Goal: Task Accomplishment & Management: Complete application form

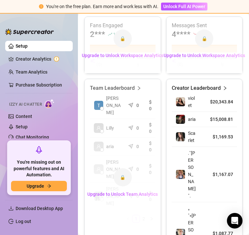
scroll to position [314, 0]
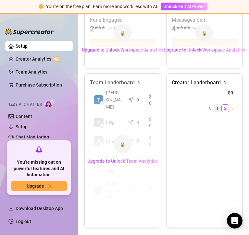
click at [214, 106] on link "1" at bounding box center [217, 108] width 7 height 7
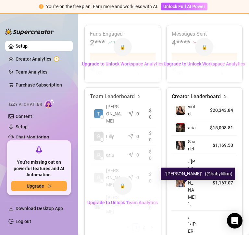
scroll to position [273, 0]
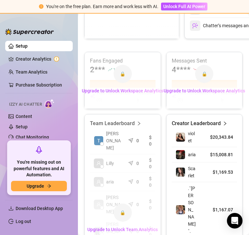
click at [220, 124] on div "Creator Leaderboard" at bounding box center [205, 124] width 66 height 8
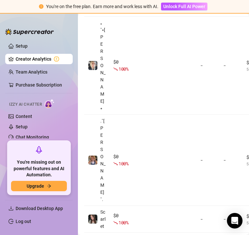
scroll to position [121, 1]
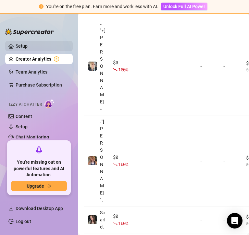
click at [28, 45] on link "Setup" at bounding box center [22, 46] width 12 height 5
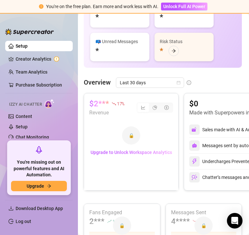
click at [28, 45] on link "Setup" at bounding box center [22, 46] width 12 height 5
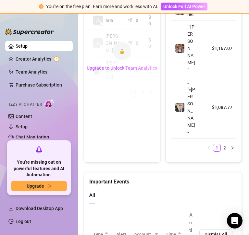
scroll to position [280, 1]
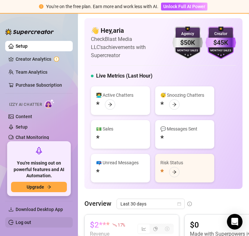
click at [31, 224] on link "Log out" at bounding box center [24, 222] width 16 height 5
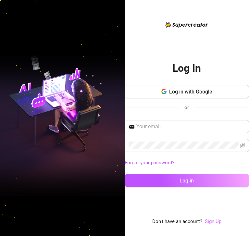
click at [209, 221] on link "Sign Up" at bounding box center [213, 222] width 17 height 6
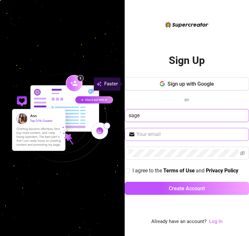
type input "sage"
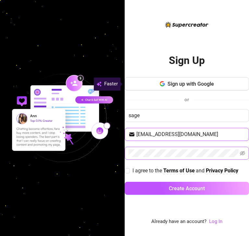
type input "sagexfischer@gmail.com"
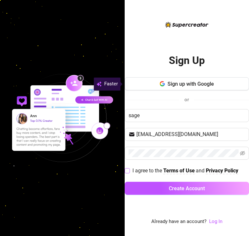
click at [143, 169] on span "I agree to the" at bounding box center [147, 171] width 31 height 6
click at [129, 169] on input "I agree to the Terms of Use and Privacy Policy" at bounding box center [127, 170] width 5 height 5
checkbox input "true"
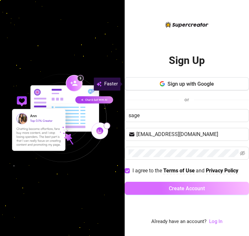
click at [154, 183] on button "Create Account" at bounding box center [187, 188] width 125 height 13
